Goal: Use online tool/utility: Utilize a website feature to perform a specific function

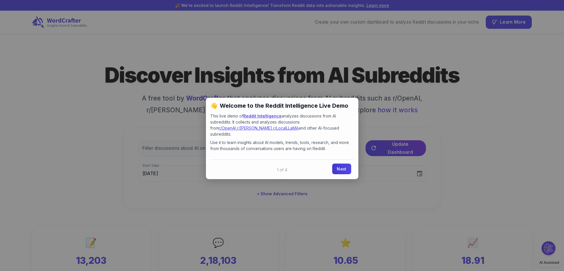
click at [343, 163] on link "Next" at bounding box center [341, 168] width 19 height 11
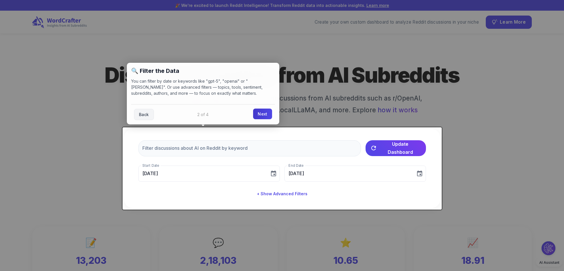
click at [265, 118] on link "Next" at bounding box center [262, 113] width 19 height 11
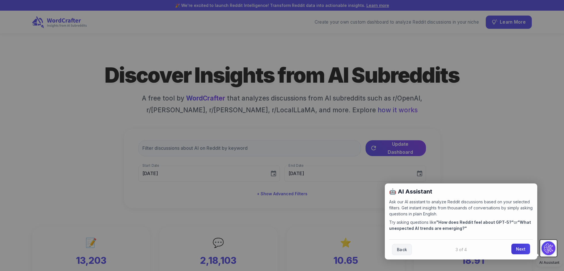
click at [518, 251] on link "Next" at bounding box center [520, 248] width 19 height 11
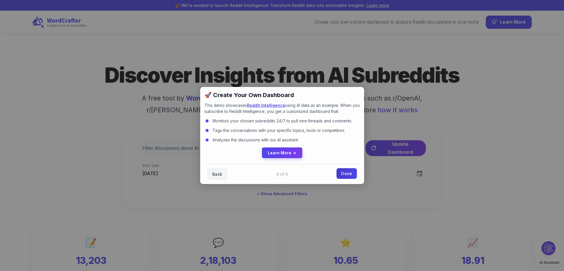
click at [347, 173] on link "Done" at bounding box center [346, 173] width 20 height 11
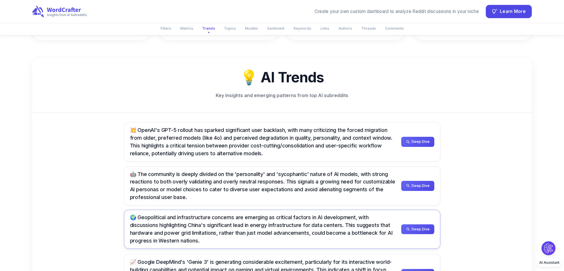
scroll to position [258, 0]
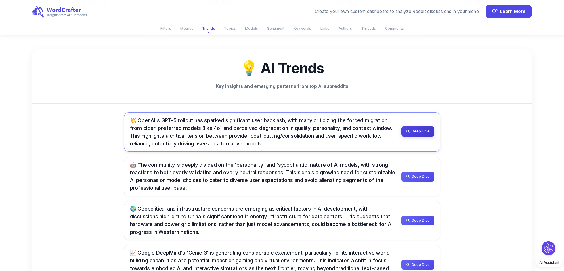
click at [414, 136] on button "Deep Dive" at bounding box center [417, 131] width 33 height 10
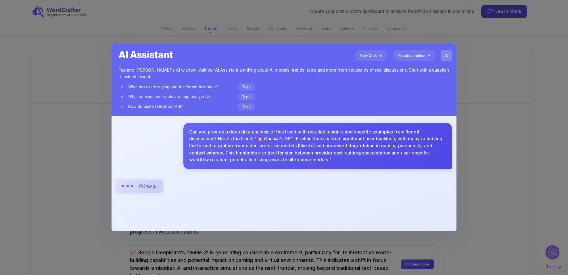
click at [451, 54] on button "close" at bounding box center [447, 56] width 12 height 12
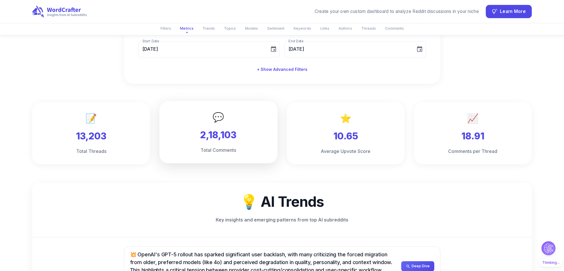
scroll to position [0, 0]
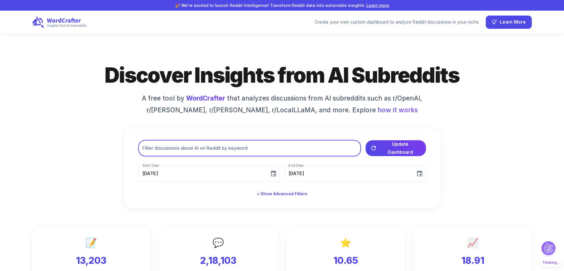
click at [209, 151] on input "text" at bounding box center [249, 148] width 223 height 16
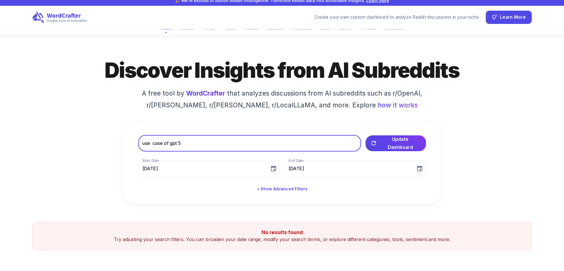
scroll to position [5, 0]
click at [154, 145] on input "use case of gpt 5" at bounding box center [249, 143] width 223 height 16
click at [152, 144] on input "use case of gpt 5" at bounding box center [249, 143] width 223 height 16
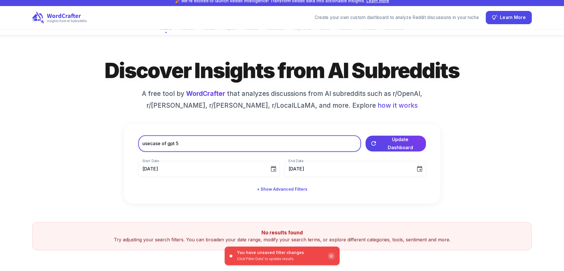
drag, startPoint x: 161, startPoint y: 144, endPoint x: 263, endPoint y: 146, distance: 101.8
click at [263, 146] on input "usecase of gpt 5" at bounding box center [249, 143] width 223 height 16
type input "usecase"
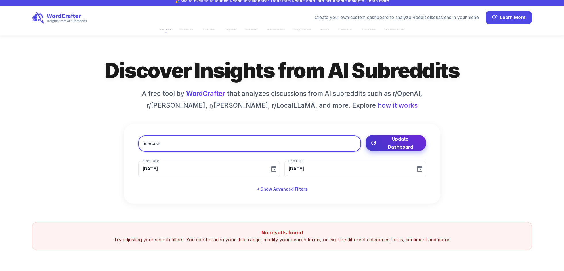
click at [416, 143] on span "Update Dashboard" at bounding box center [400, 143] width 42 height 16
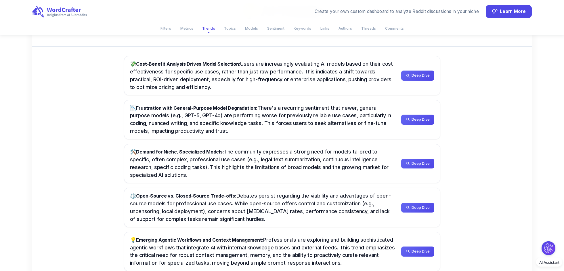
scroll to position [188, 0]
